Goal: Transaction & Acquisition: Purchase product/service

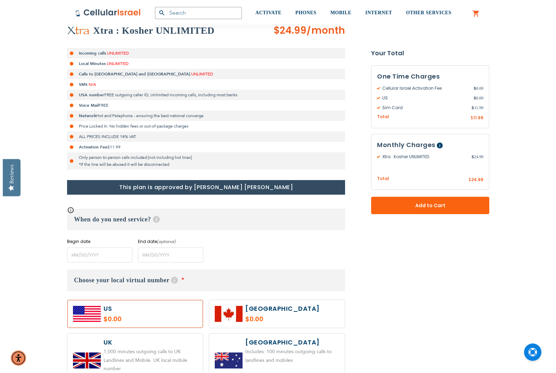
scroll to position [174, 0]
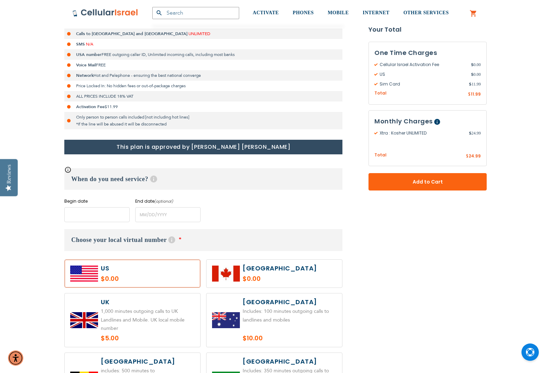
click at [116, 211] on input "name" at bounding box center [96, 214] width 65 height 15
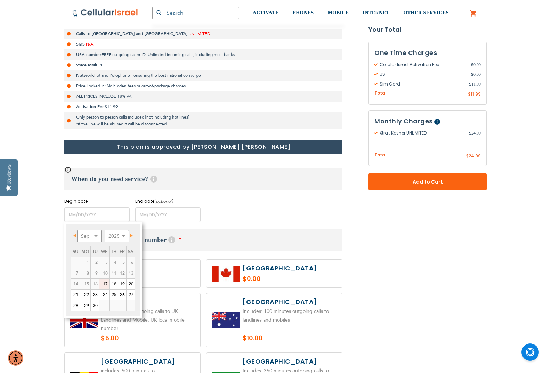
click at [132, 235] on span "Next" at bounding box center [131, 235] width 3 height 3
click at [88, 294] on link "20" at bounding box center [85, 294] width 10 height 10
type input "[DATE]"
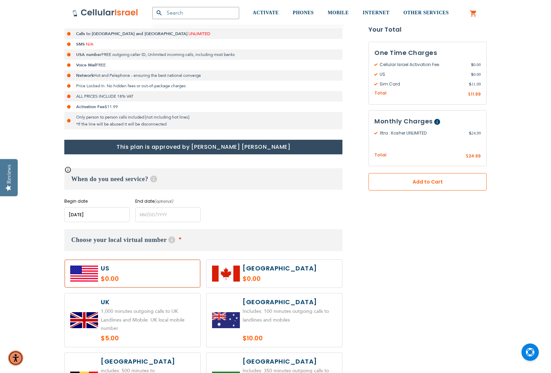
click at [400, 179] on span "Add to Cart" at bounding box center [427, 181] width 72 height 7
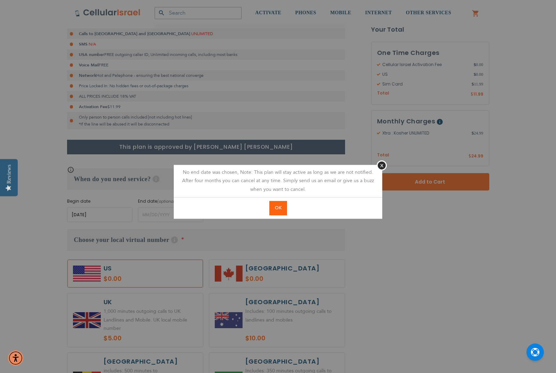
click at [280, 208] on span "OK" at bounding box center [278, 208] width 7 height 6
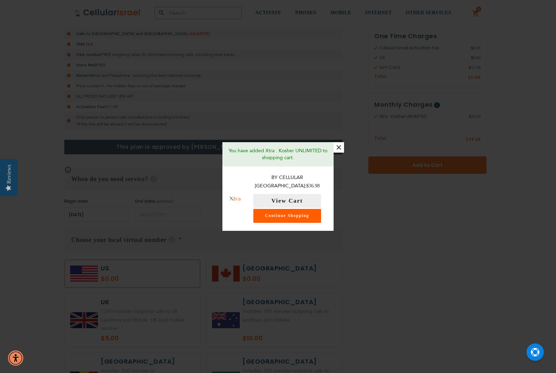
click at [305, 212] on link "Continue Shopping" at bounding box center [287, 216] width 68 height 14
